Goal: Navigation & Orientation: Find specific page/section

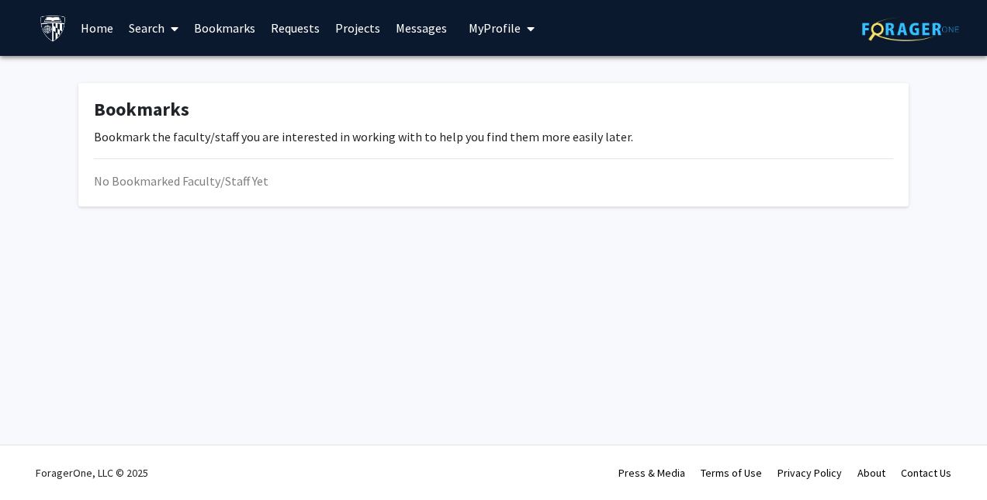
click at [186, 28] on link "Search" at bounding box center [153, 28] width 65 height 54
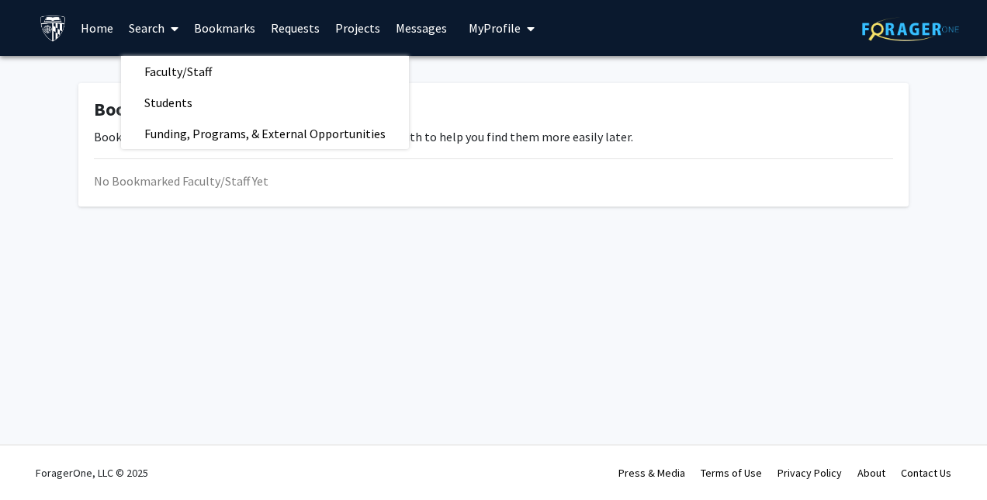
click at [209, 26] on link "Bookmarks" at bounding box center [224, 28] width 77 height 54
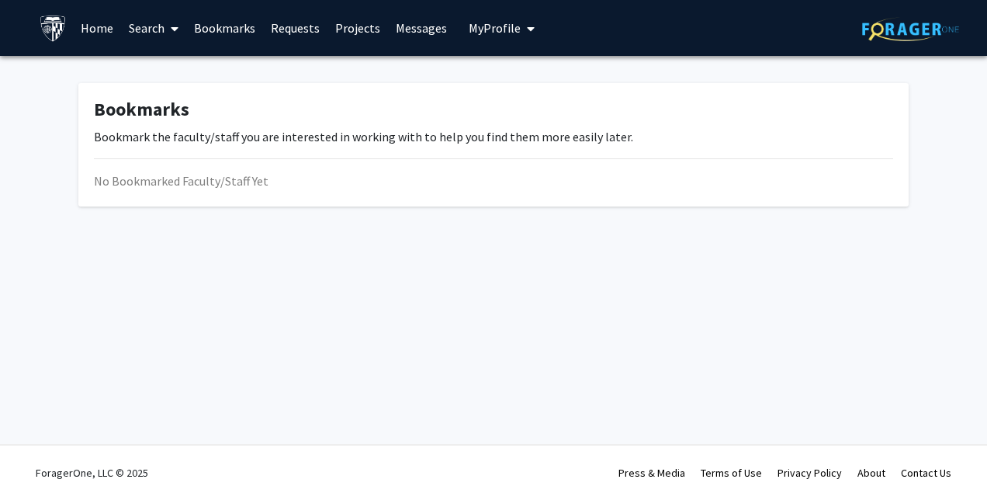
click at [239, 26] on link "Bookmarks" at bounding box center [224, 28] width 77 height 54
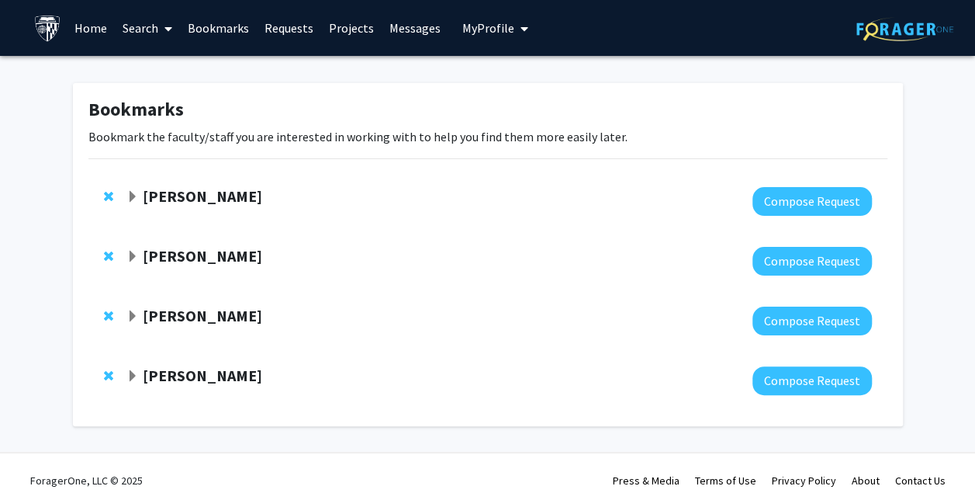
scroll to position [7, 0]
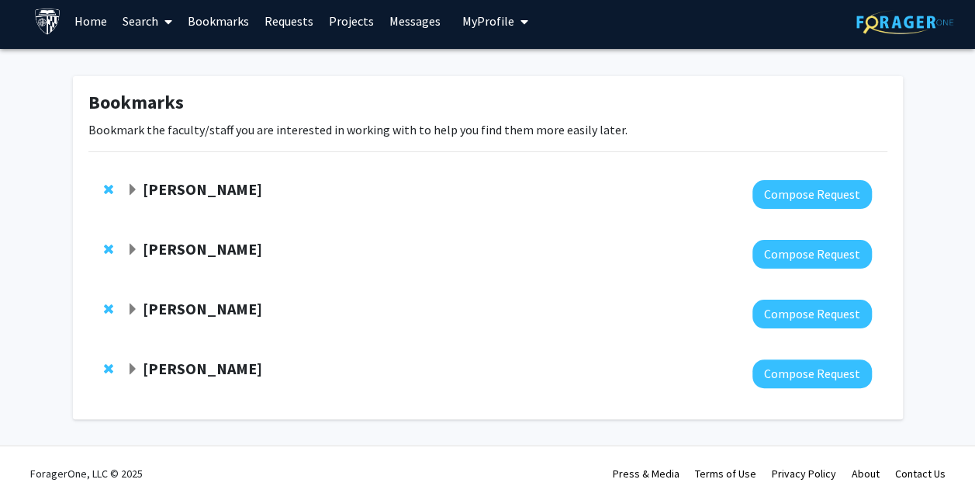
click at [193, 261] on div at bounding box center [498, 254] width 745 height 29
click at [176, 253] on strong "Yu-Hsiang Hsieh" at bounding box center [203, 248] width 120 height 19
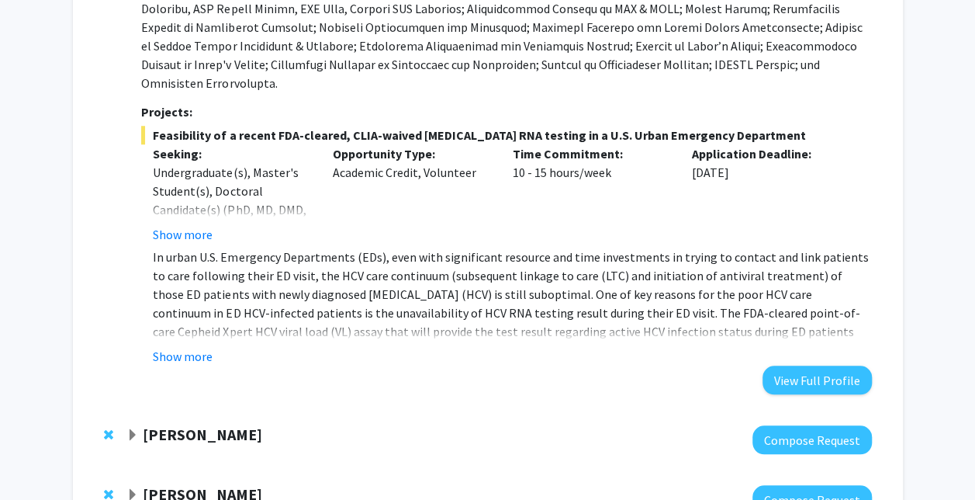
scroll to position [595, 0]
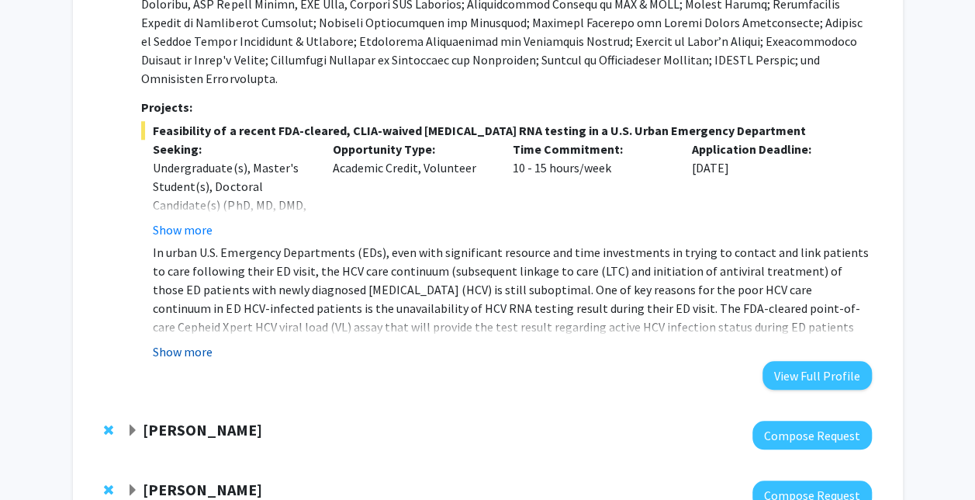
click at [197, 342] on button "Show more" at bounding box center [183, 351] width 60 height 19
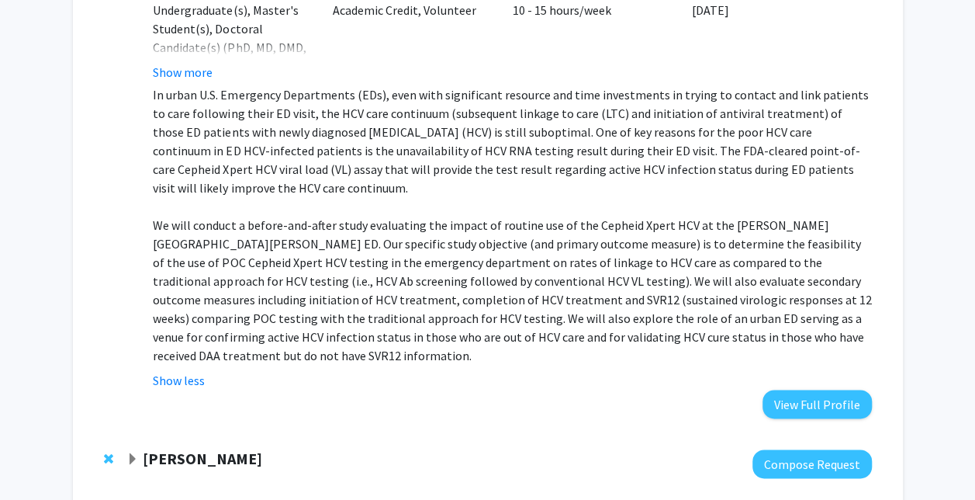
scroll to position [754, 0]
